Goal: Task Accomplishment & Management: Complete application form

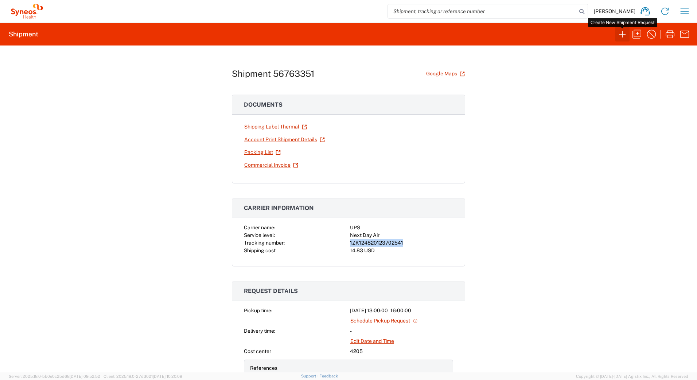
click at [621, 36] on icon "button" at bounding box center [622, 34] width 12 height 12
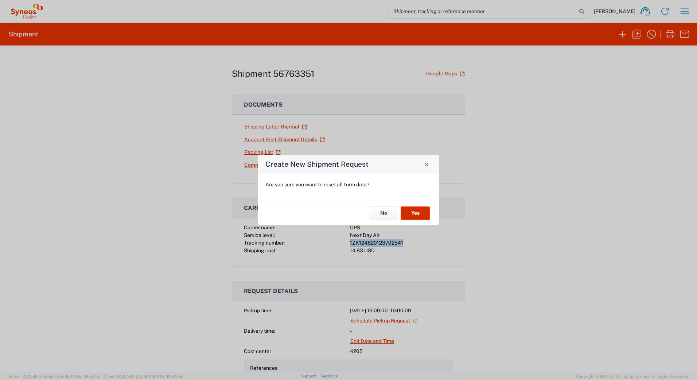
click at [414, 214] on button "Yes" at bounding box center [414, 213] width 29 height 13
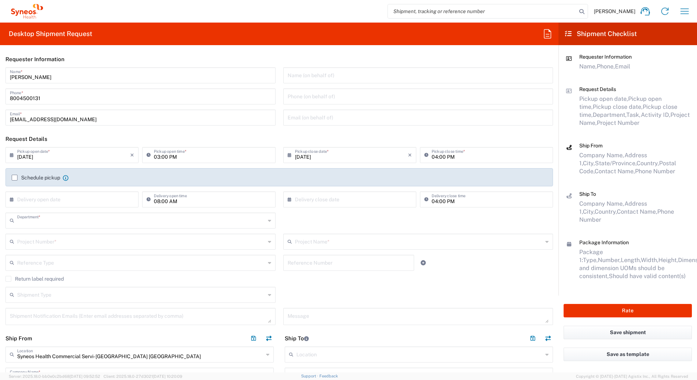
type input "4205"
type input "[US_STATE]"
type input "[GEOGRAPHIC_DATA]"
drag, startPoint x: 46, startPoint y: 78, endPoint x: 26, endPoint y: 26, distance: 55.5
click at [1, 76] on main "[PERSON_NAME] Name * [PHONE_NUMBER] Phone * [EMAIL_ADDRESS][DOMAIN_NAME] Email …" at bounding box center [279, 98] width 558 height 63
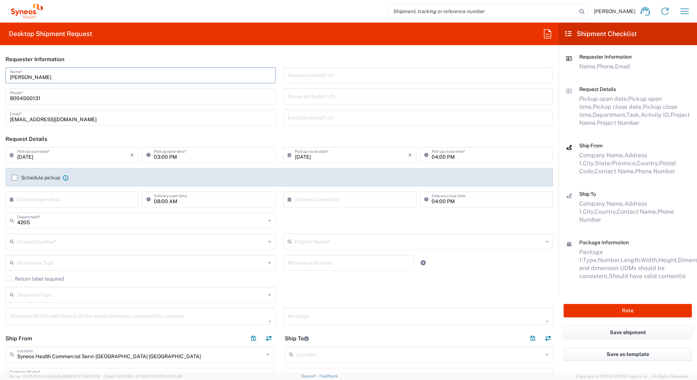
paste input "Syneos Deployments"
type input "Syneos Deployments"
click at [135, 50] on div "Desktop Shipment Request Requester Information Syneos Deployments Name * [PHONE…" at bounding box center [279, 198] width 558 height 350
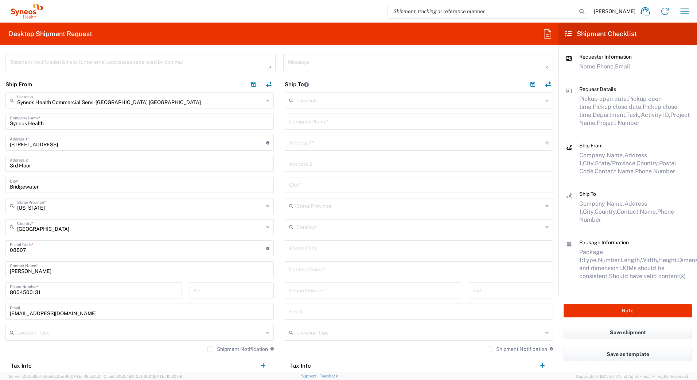
scroll to position [255, 0]
drag, startPoint x: 48, startPoint y: 274, endPoint x: 6, endPoint y: 275, distance: 42.6
click at [6, 275] on div "[PERSON_NAME] Contact Name *" at bounding box center [139, 269] width 268 height 16
paste input "Syneos Deployments"
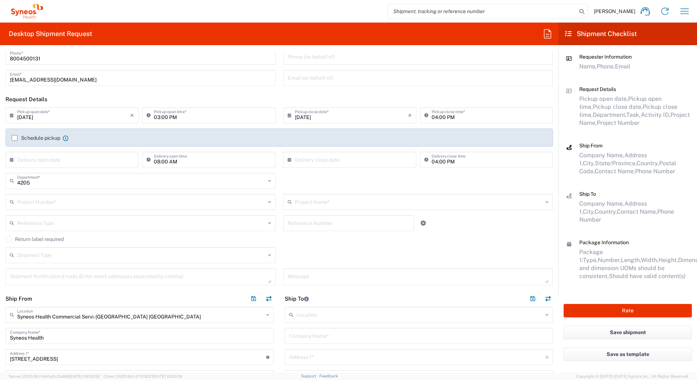
scroll to position [36, 0]
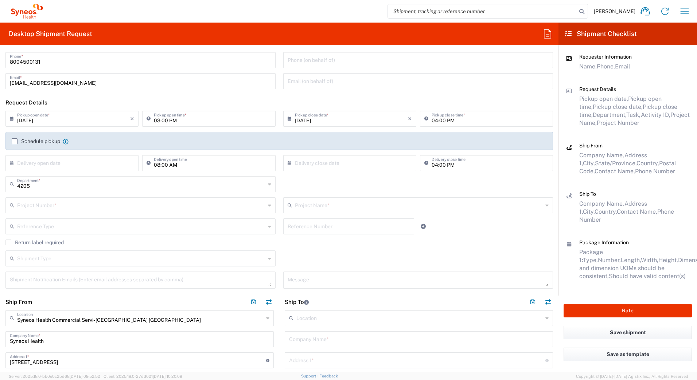
type input "Syneos Deployments"
click at [55, 207] on input "text" at bounding box center [141, 205] width 248 height 13
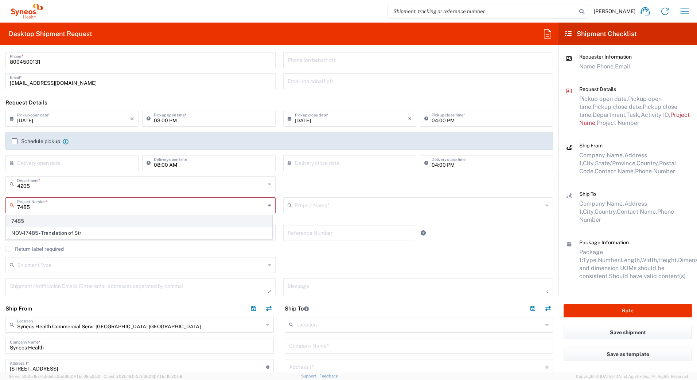
type input "7485"
click at [43, 222] on span "7485" at bounding box center [139, 221] width 266 height 11
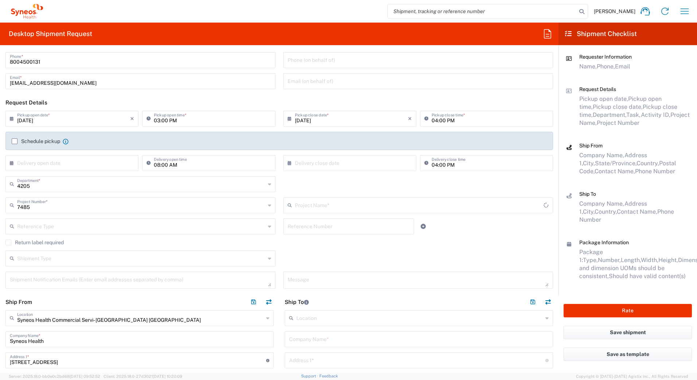
type input "EC-US-Novo Nordisk Tele Tm"
click at [387, 181] on div "4205 Department * 4205 3000 3100 3109 3110 3111 3112 3125 3130 3135 3136 3150 3…" at bounding box center [279, 186] width 555 height 21
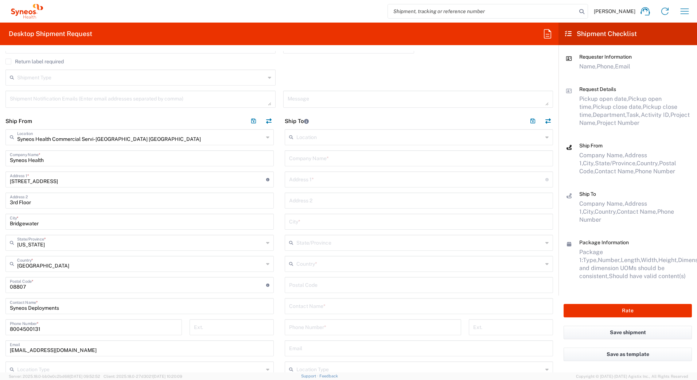
scroll to position [219, 0]
click at [331, 153] on input "text" at bounding box center [418, 156] width 259 height 13
paste input "[PERSON_NAME]"
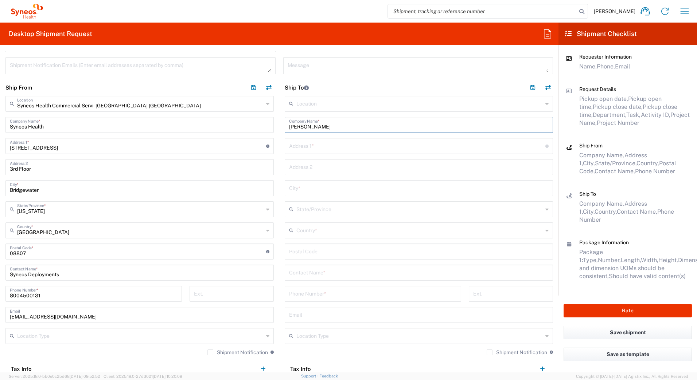
scroll to position [292, 0]
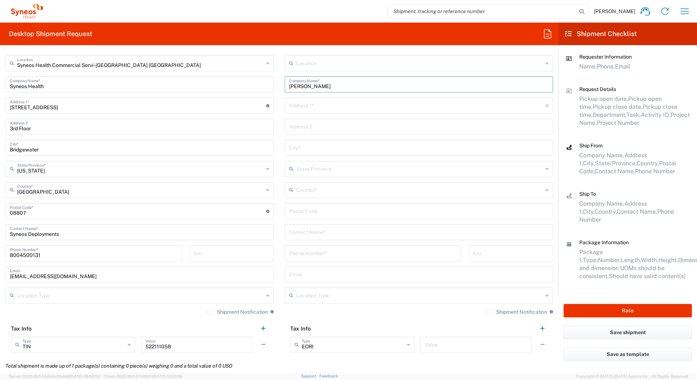
type input "[PERSON_NAME]"
click at [312, 230] on input "text" at bounding box center [418, 232] width 259 height 13
paste input "[PERSON_NAME]"
type input "[PERSON_NAME]"
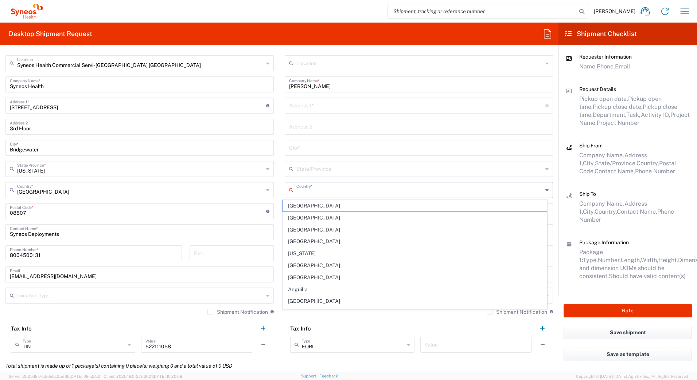
click at [303, 187] on input "text" at bounding box center [419, 189] width 246 height 13
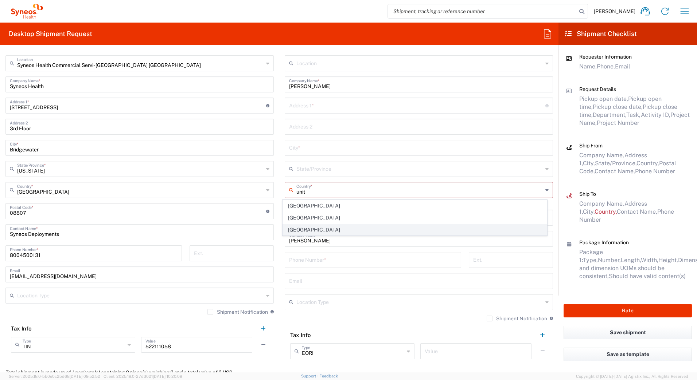
click at [298, 229] on span "[GEOGRAPHIC_DATA]" at bounding box center [415, 229] width 264 height 11
type input "[GEOGRAPHIC_DATA]"
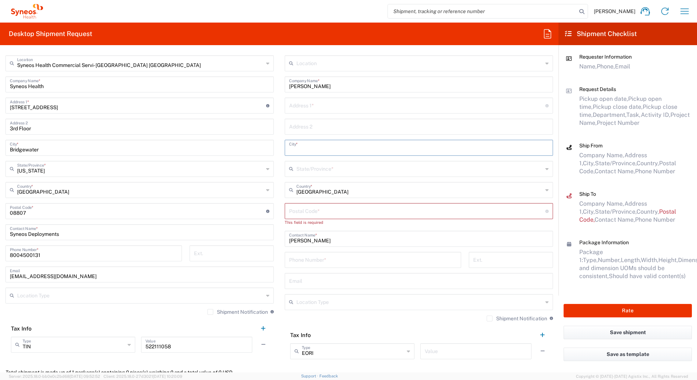
click at [300, 148] on input "text" at bounding box center [418, 147] width 259 height 13
type input "ohi"
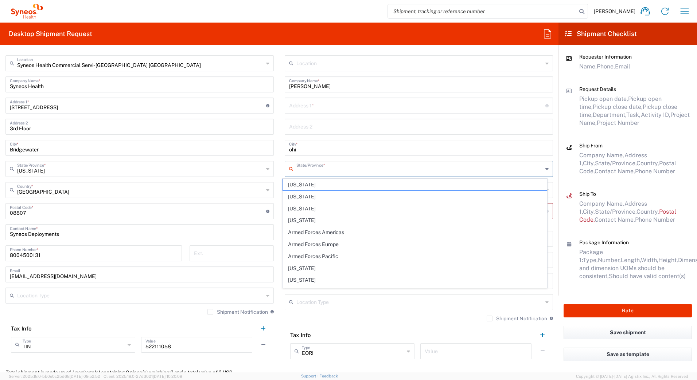
click at [306, 175] on input "text" at bounding box center [419, 168] width 246 height 13
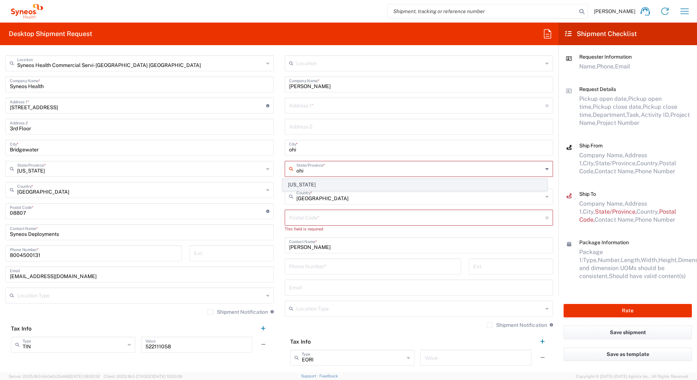
click at [299, 185] on span "[US_STATE]" at bounding box center [415, 184] width 264 height 11
type input "[US_STATE]"
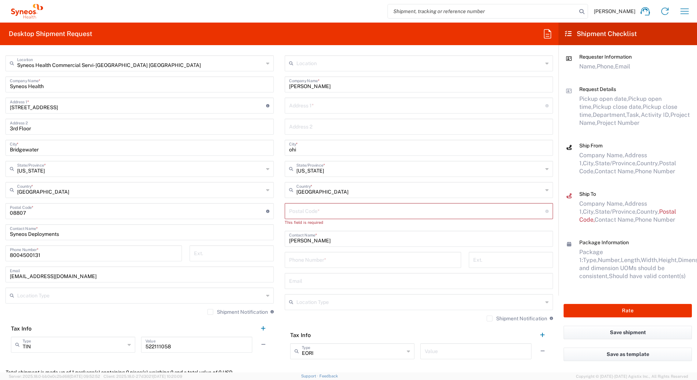
click at [301, 107] on input "text" at bounding box center [417, 105] width 256 height 13
paste input "[STREET_ADDRESS]"
type input "[STREET_ADDRESS]"
drag, startPoint x: 310, startPoint y: 148, endPoint x: 273, endPoint y: 140, distance: 38.0
click at [271, 145] on div "Ship From Syneos Health Commercial Servi- [GEOGRAPHIC_DATA] [GEOGRAPHIC_DATA] L…" at bounding box center [279, 202] width 558 height 326
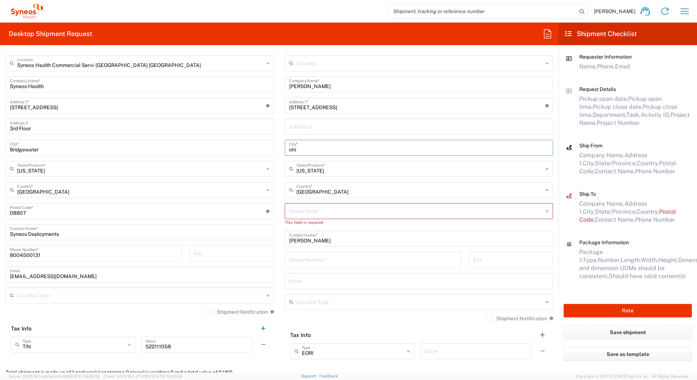
paste input "Cincinnat"
type input "[GEOGRAPHIC_DATA]"
click at [314, 211] on input "undefined" at bounding box center [417, 210] width 256 height 13
paste input "45251"
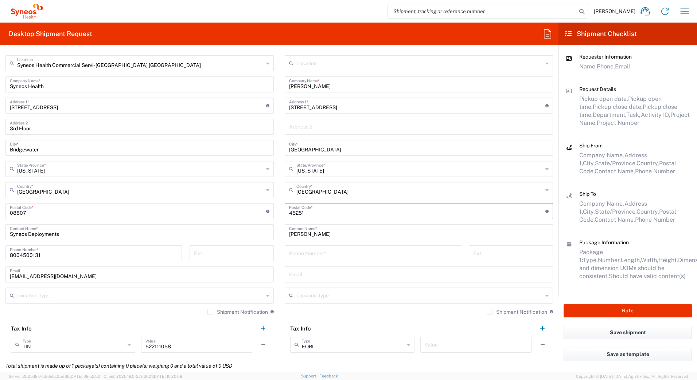
type input "45251"
click at [313, 254] on input "tel" at bounding box center [373, 253] width 168 height 13
paste input "[PHONE_NUMBER]"
type input "[PHONE_NUMBER]"
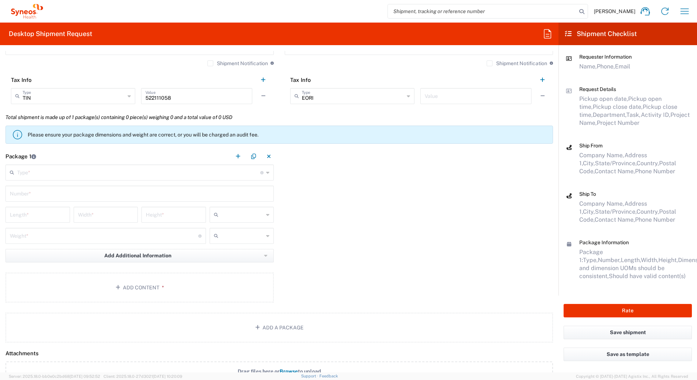
scroll to position [547, 0]
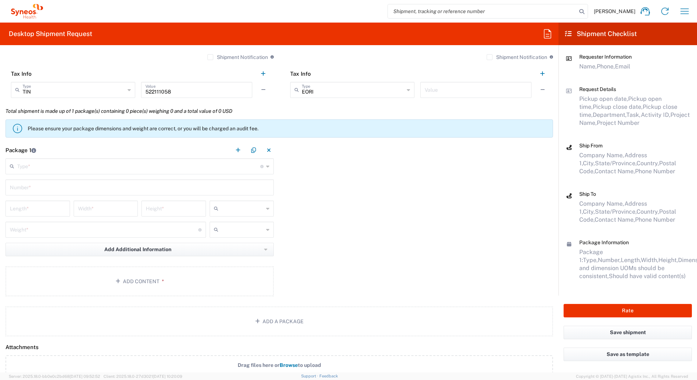
click at [51, 163] on input "text" at bounding box center [138, 166] width 243 height 13
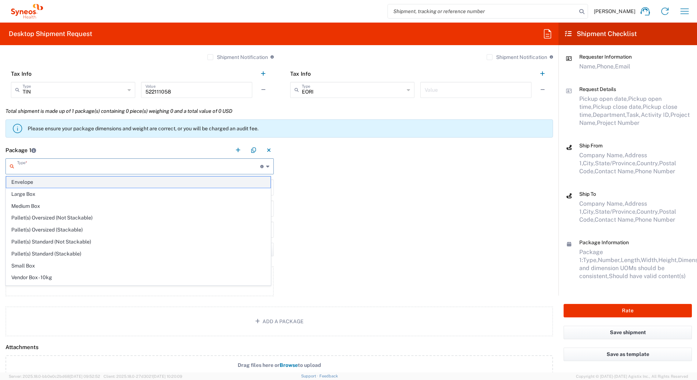
click at [44, 183] on span "Envelope" at bounding box center [138, 182] width 264 height 11
type input "Envelope"
type input "1"
type input "9.5"
type input "12.5"
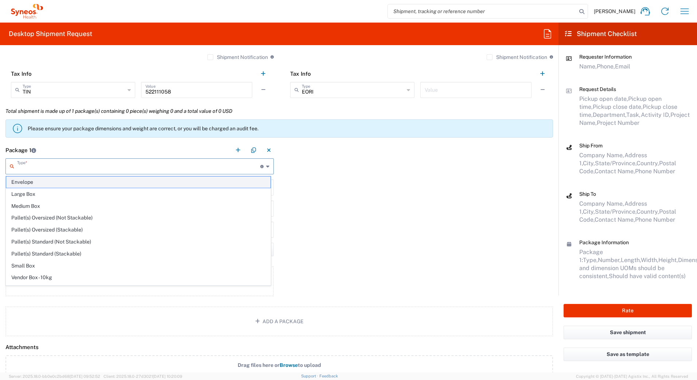
type input "0.25"
type input "in"
type input "0.45"
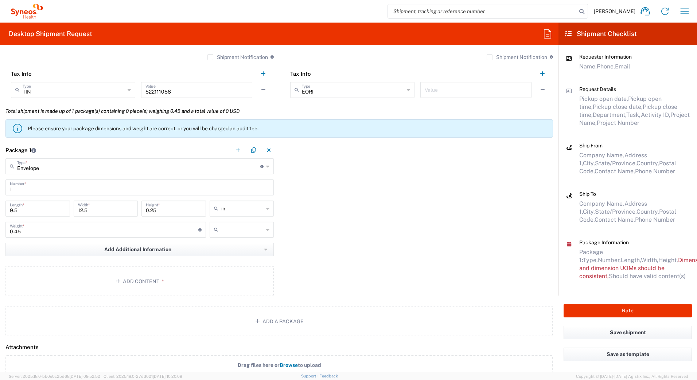
click at [214, 228] on icon at bounding box center [217, 230] width 7 height 12
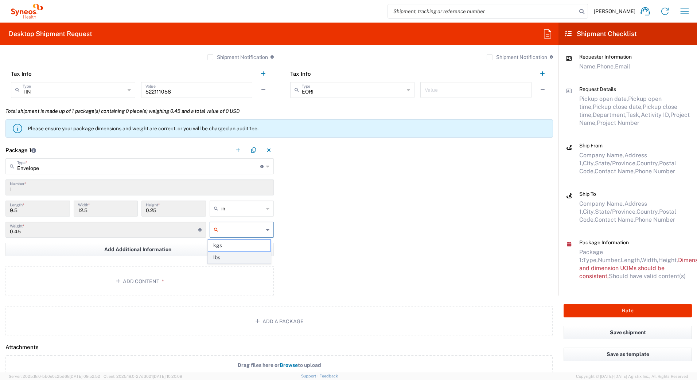
click at [216, 255] on span "lbs" at bounding box center [239, 257] width 62 height 11
type input "lbs"
click at [131, 285] on button "Add Content *" at bounding box center [139, 282] width 268 height 30
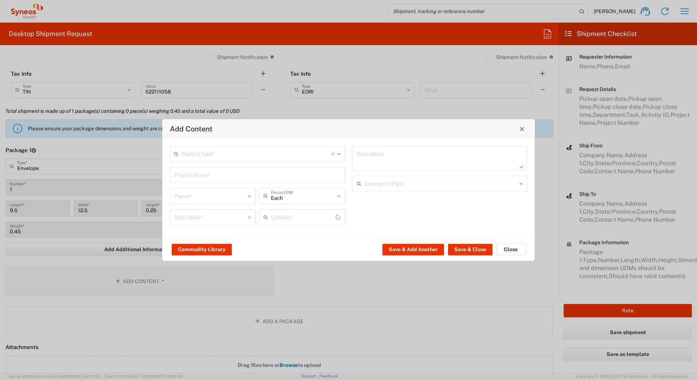
type input "US Dollar"
click at [193, 150] on input "text" at bounding box center [256, 153] width 150 height 13
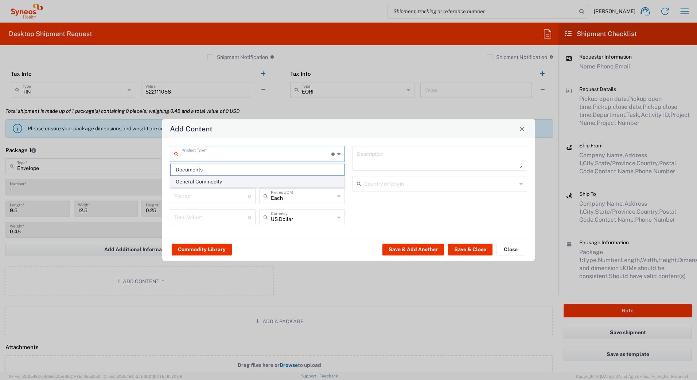
click at [196, 183] on span "General Commodity" at bounding box center [257, 181] width 173 height 11
type input "General Commodity"
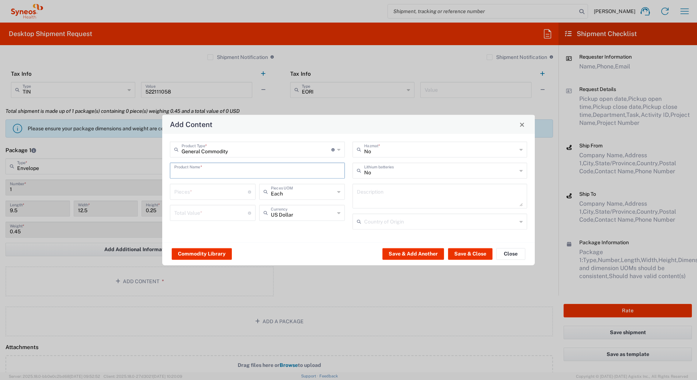
click at [192, 169] on input "text" at bounding box center [257, 170] width 166 height 13
click at [201, 191] on div "iPad Charge Cable" at bounding box center [257, 188] width 173 height 12
type input "iPad Charge Cable"
type input "1"
type textarea "iPad Charge Cable"
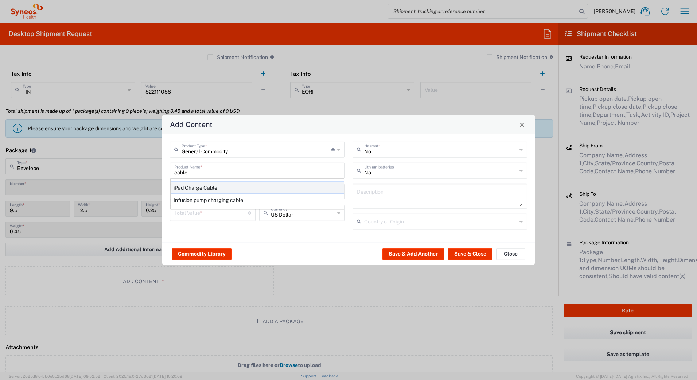
type input "[GEOGRAPHIC_DATA]"
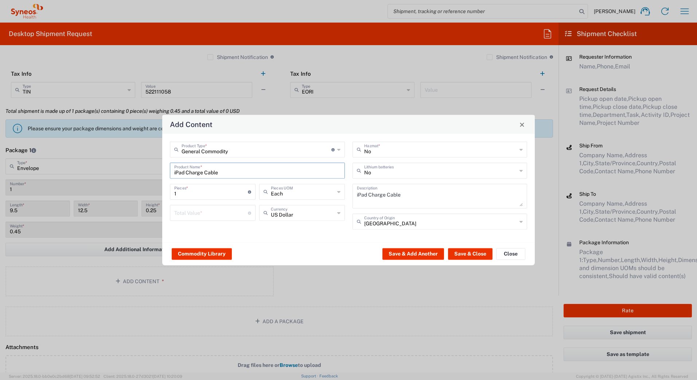
click at [200, 214] on input "number" at bounding box center [211, 212] width 74 height 13
type input "20"
click at [480, 253] on button "Save & Close" at bounding box center [470, 254] width 44 height 12
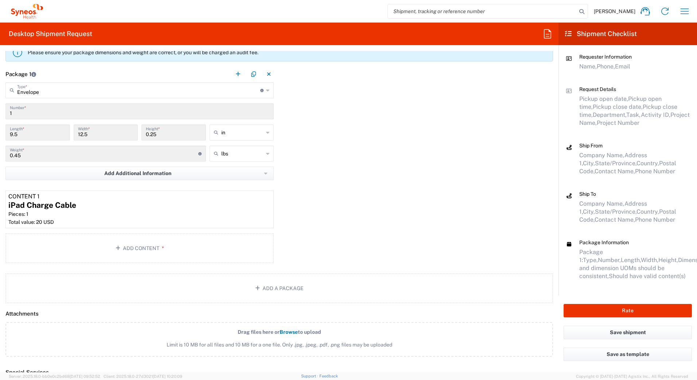
scroll to position [656, 0]
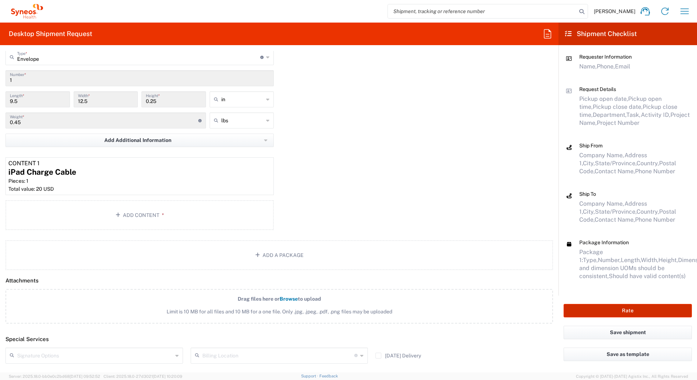
click at [619, 311] on button "Rate" at bounding box center [627, 310] width 128 height 13
type input "7485"
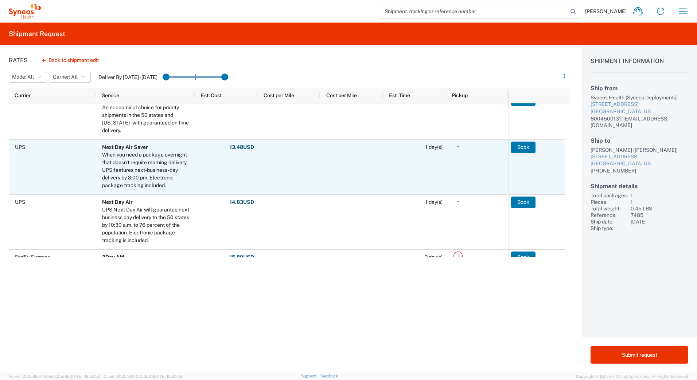
scroll to position [182, 0]
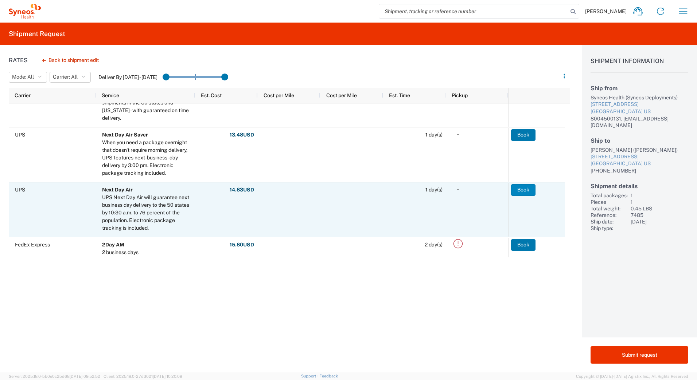
click at [519, 191] on button "Book" at bounding box center [523, 190] width 24 height 12
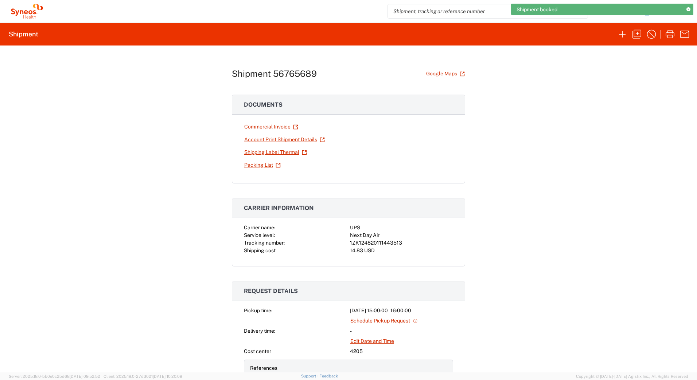
click at [377, 243] on div "1ZK124820111443513" at bounding box center [401, 243] width 103 height 8
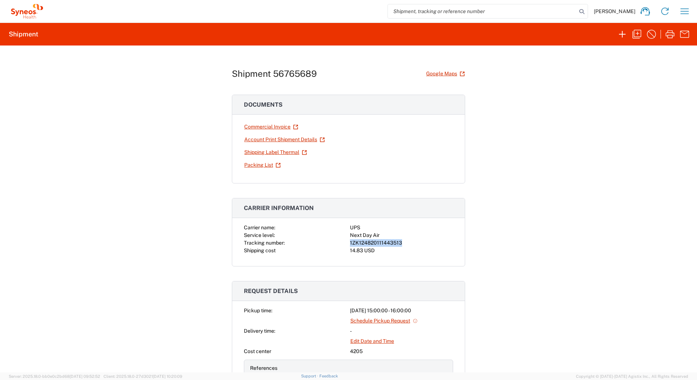
copy div "1ZK124820111443513"
click at [263, 153] on link "Shipping Label Thermal" at bounding box center [275, 152] width 63 height 13
